Goal: Task Accomplishment & Management: Manage account settings

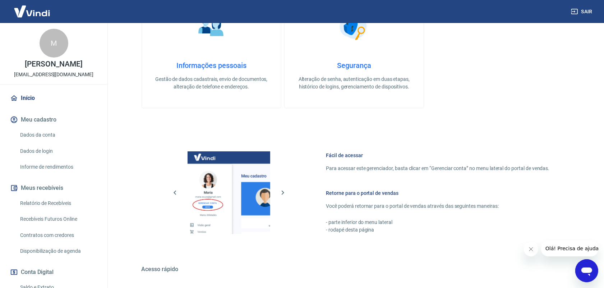
scroll to position [225, 0]
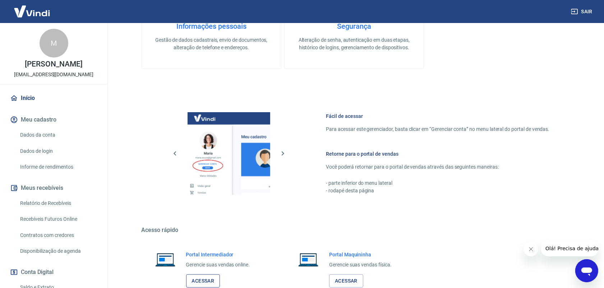
click at [207, 276] on link "Acessar" at bounding box center [203, 280] width 34 height 13
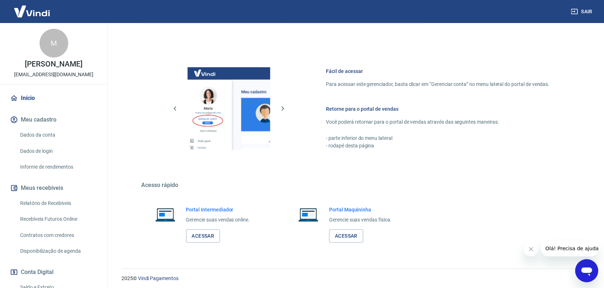
click at [54, 202] on link "Relatório de Recebíveis" at bounding box center [58, 203] width 82 height 15
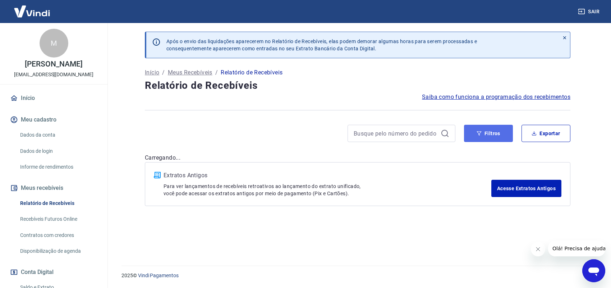
click at [493, 129] on button "Filtros" at bounding box center [488, 133] width 49 height 17
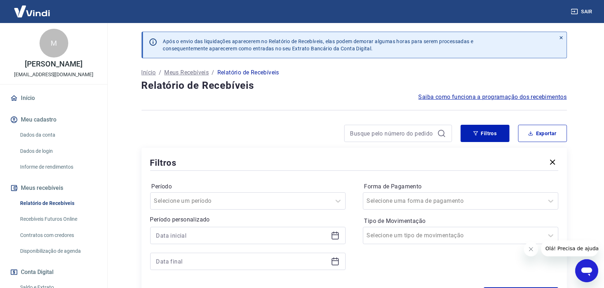
click at [335, 237] on icon at bounding box center [335, 235] width 9 height 9
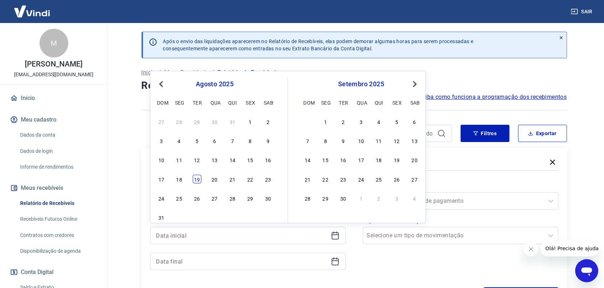
click at [199, 178] on div "19" at bounding box center [197, 179] width 9 height 9
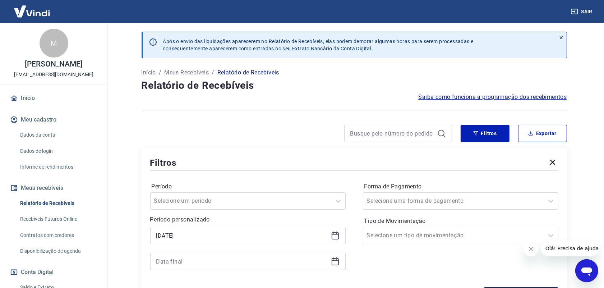
click at [335, 237] on icon at bounding box center [335, 235] width 9 height 9
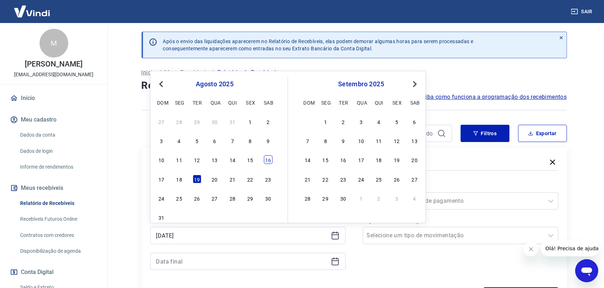
click at [268, 160] on div "16" at bounding box center [268, 159] width 9 height 9
type input "[DATE]"
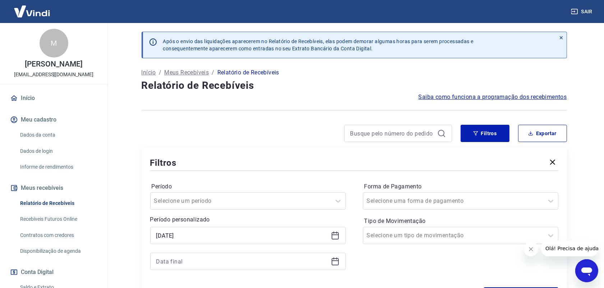
click at [337, 260] on icon at bounding box center [335, 261] width 9 height 9
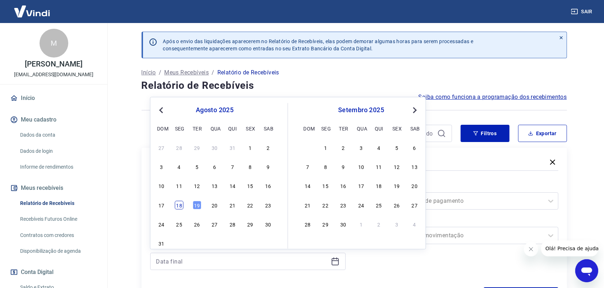
click at [182, 207] on div "18" at bounding box center [179, 205] width 9 height 9
type input "[DATE]"
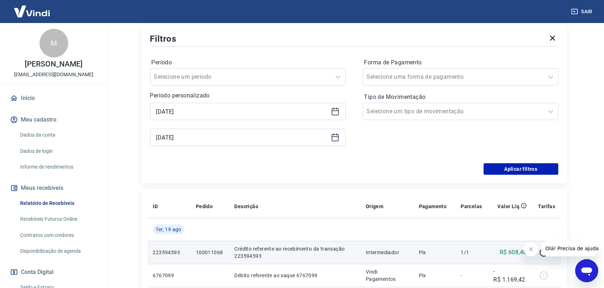
scroll to position [135, 0]
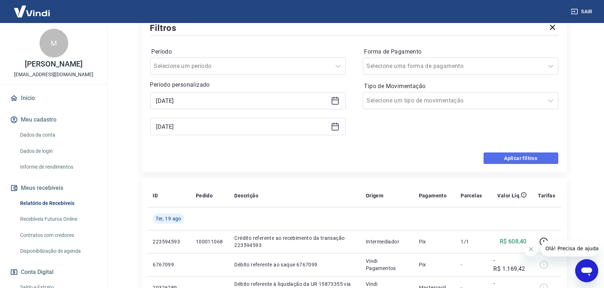
click at [523, 160] on button "Aplicar filtros" at bounding box center [521, 158] width 75 height 12
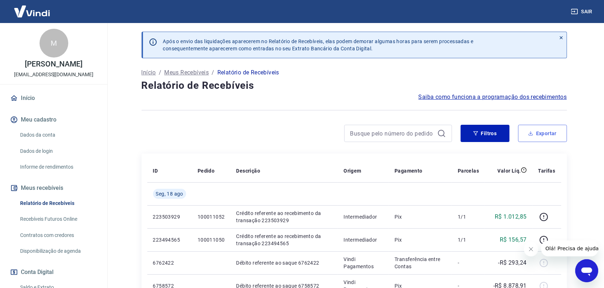
click at [540, 133] on button "Exportar" at bounding box center [542, 133] width 49 height 17
type input "[DATE]"
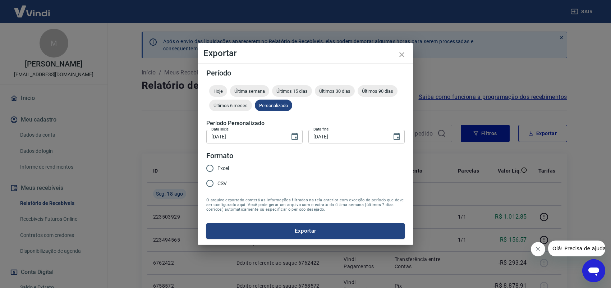
click at [221, 169] on span "Excel" at bounding box center [223, 169] width 12 height 8
click at [217, 169] on input "Excel" at bounding box center [209, 168] width 15 height 15
radio input "true"
click at [309, 231] on button "Exportar" at bounding box center [305, 230] width 198 height 15
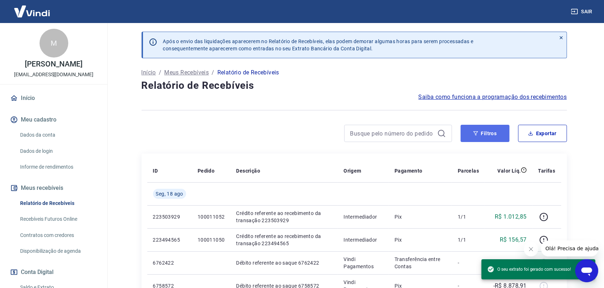
click at [481, 131] on button "Filtros" at bounding box center [485, 133] width 49 height 17
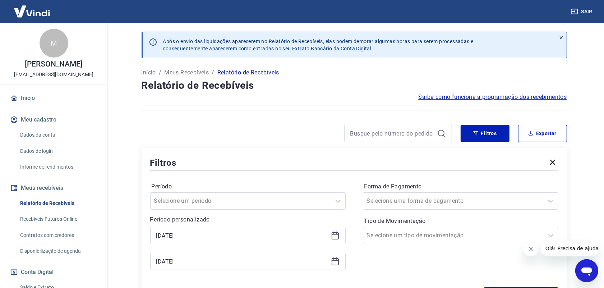
click at [333, 239] on icon at bounding box center [335, 235] width 7 height 7
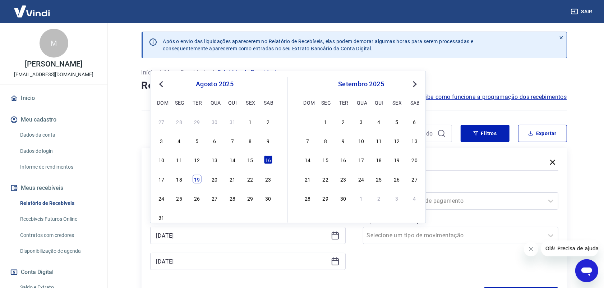
click at [199, 181] on div "19" at bounding box center [197, 179] width 9 height 9
type input "[DATE]"
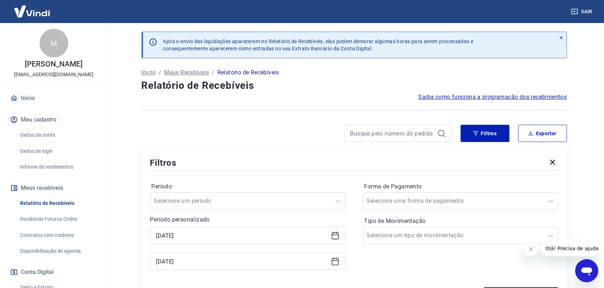
click at [332, 261] on icon at bounding box center [335, 261] width 7 height 7
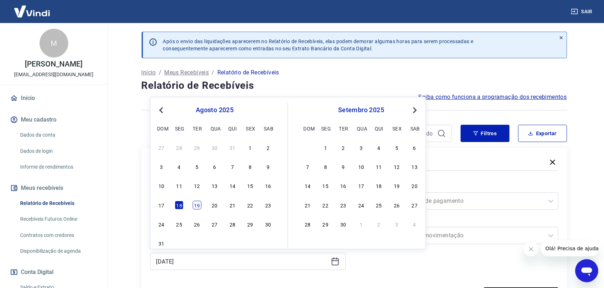
click at [194, 205] on div "19" at bounding box center [197, 205] width 9 height 9
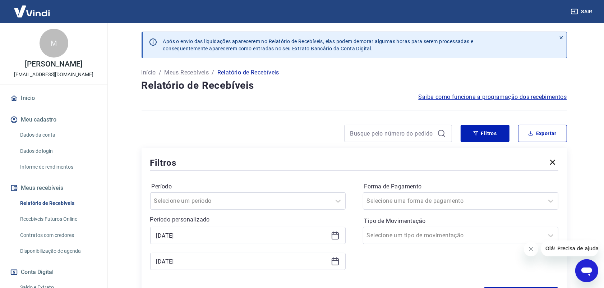
type input "[DATE]"
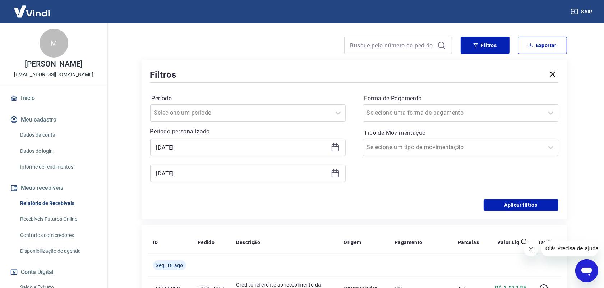
scroll to position [90, 0]
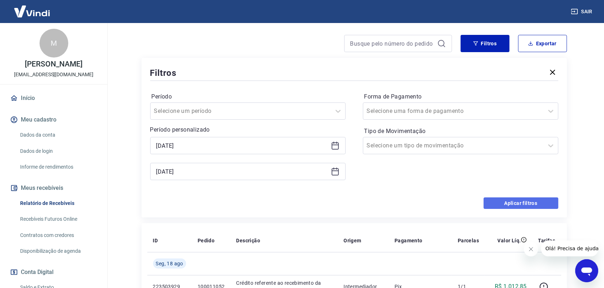
click at [509, 202] on button "Aplicar filtros" at bounding box center [521, 203] width 75 height 12
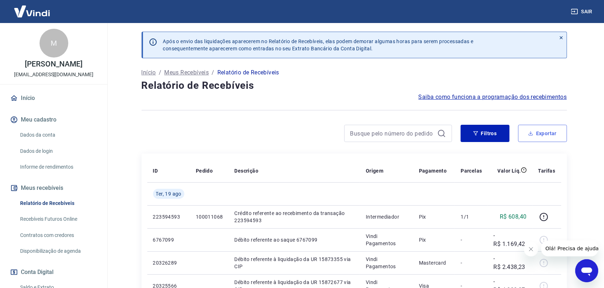
click at [536, 130] on button "Exportar" at bounding box center [542, 133] width 49 height 17
type input "[DATE]"
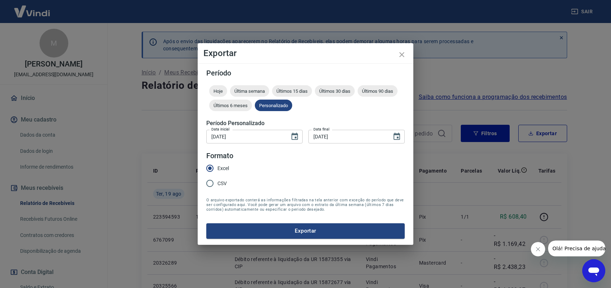
click at [304, 232] on button "Exportar" at bounding box center [305, 230] width 198 height 15
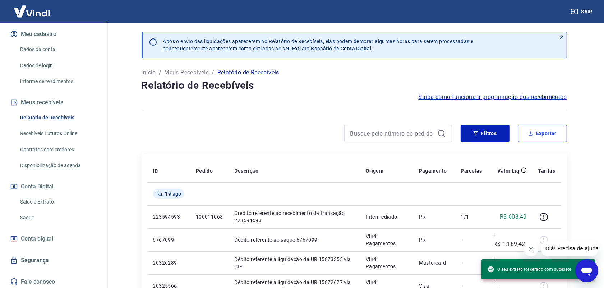
scroll to position [87, 0]
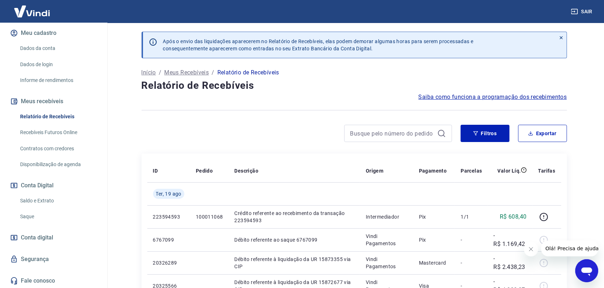
click at [32, 219] on link "Saque" at bounding box center [58, 216] width 82 height 15
